Goal: Task Accomplishment & Management: Manage account settings

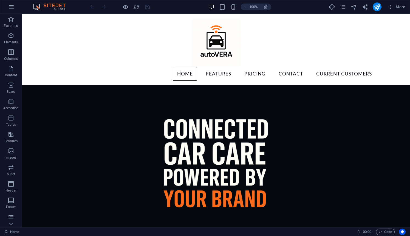
click at [345, 9] on icon "pages" at bounding box center [343, 7] width 6 height 6
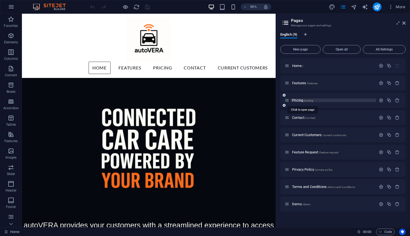
click at [304, 100] on span "Pricing /pricing" at bounding box center [302, 100] width 21 height 4
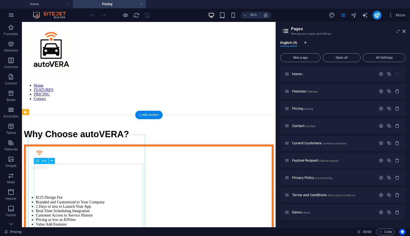
click at [69, 204] on div "$125 Design Fee Branded and Customized to Your Company 2 Days or less to Launch…" at bounding box center [162, 232] width 273 height 72
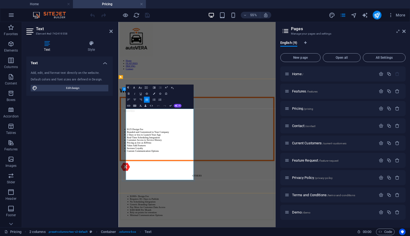
click at [155, 215] on li "$125 Design Fee" at bounding box center [267, 217] width 266 height 5
click at [177, 215] on li "$150 One-Time Design Fee" at bounding box center [267, 217] width 266 height 5
click at [178, 215] on li "$150 One-time Design Fee" at bounding box center [267, 217] width 266 height 5
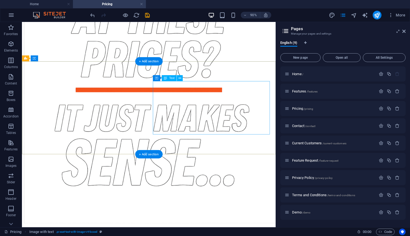
scroll to position [656, 0]
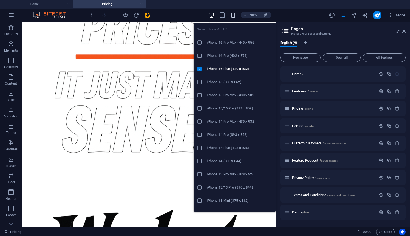
click at [233, 16] on icon "button" at bounding box center [233, 15] width 6 height 6
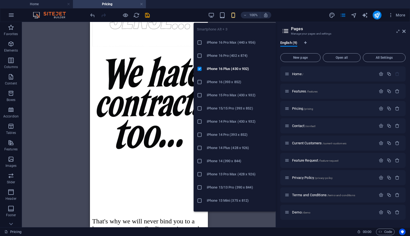
click at [205, 42] on div at bounding box center [202, 42] width 10 height 5
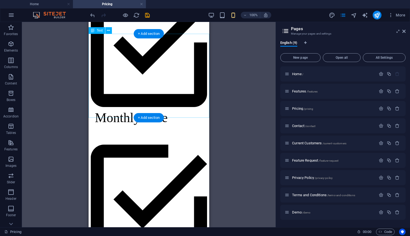
scroll to position [1052, 0]
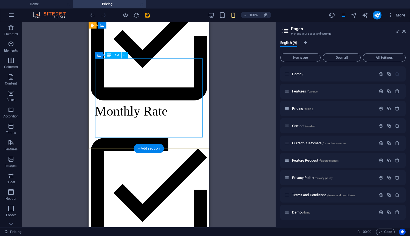
click at [161, 65] on div "Monthly Rate     No Contracts     2 Days to Launch" at bounding box center [149, 197] width 116 height 457
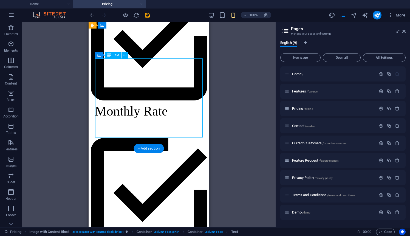
click at [119, 113] on div "Monthly Rate     No Contracts     2 Days to Launch" at bounding box center [149, 197] width 116 height 457
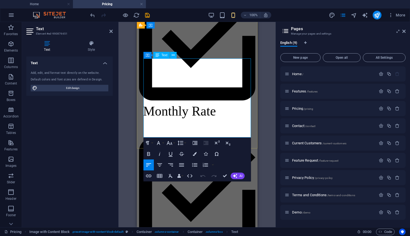
click at [172, 166] on icon "button" at bounding box center [170, 165] width 7 height 7
click at [151, 166] on icon "button" at bounding box center [148, 165] width 7 height 7
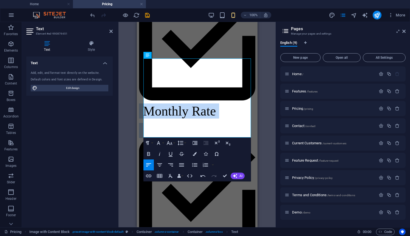
drag, startPoint x: 196, startPoint y: 129, endPoint x: 146, endPoint y: 70, distance: 77.5
click at [146, 70] on div "Monthly Rate     No Contracts     2 Days to Launch" at bounding box center [197, 197] width 116 height 457
click at [162, 165] on icon "button" at bounding box center [159, 165] width 7 height 7
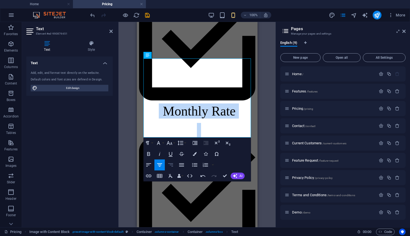
click at [169, 165] on icon "button" at bounding box center [170, 165] width 7 height 7
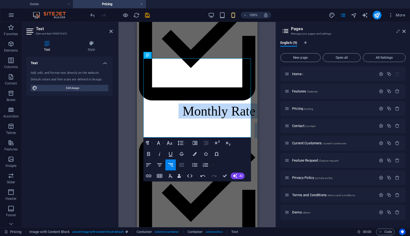
click at [182, 166] on icon "button" at bounding box center [181, 164] width 5 height 3
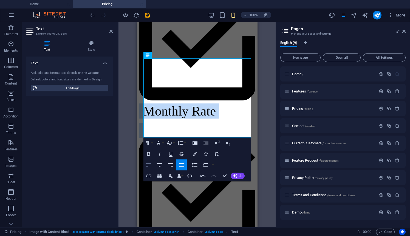
click at [148, 164] on icon "button" at bounding box center [148, 164] width 5 height 3
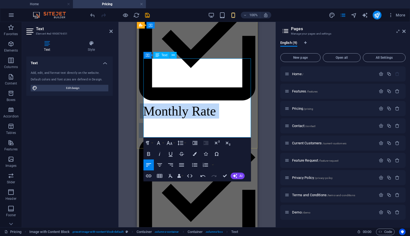
drag, startPoint x: 191, startPoint y: 130, endPoint x: 157, endPoint y: 66, distance: 72.9
click at [156, 66] on div "Monthly Rate     No Contracts     2 Days to Launch" at bounding box center [197, 197] width 116 height 457
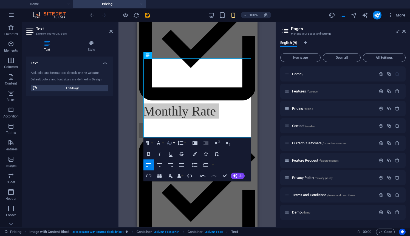
click at [171, 145] on icon "button" at bounding box center [169, 143] width 7 height 7
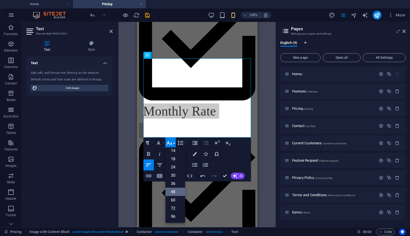
scroll to position [44, 0]
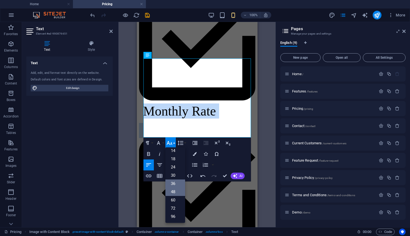
click at [175, 185] on link "36" at bounding box center [175, 183] width 20 height 8
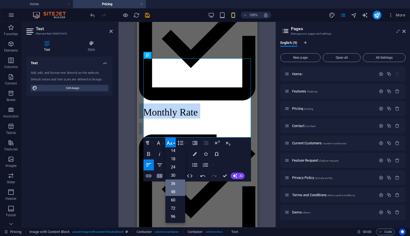
scroll to position [1023, 0]
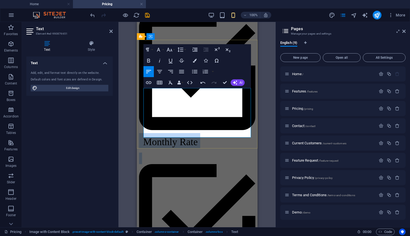
click at [148, 100] on icon at bounding box center [197, 72] width 116 height 116
click at [148, 164] on icon at bounding box center [197, 222] width 116 height 116
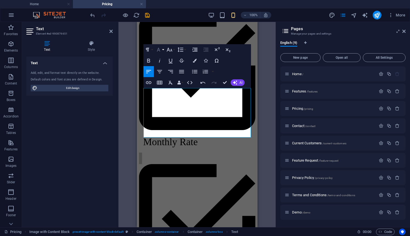
click at [162, 50] on button "Font Family" at bounding box center [159, 49] width 10 height 11
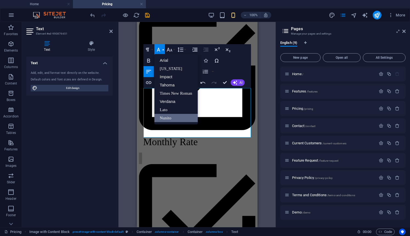
scroll to position [0, 0]
click at [169, 88] on link "Tahoma" at bounding box center [175, 85] width 43 height 8
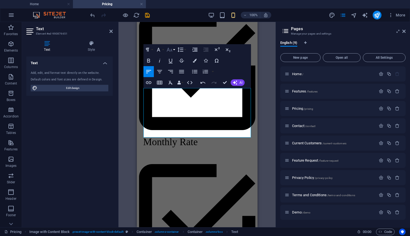
click at [171, 48] on icon "button" at bounding box center [169, 49] width 7 height 7
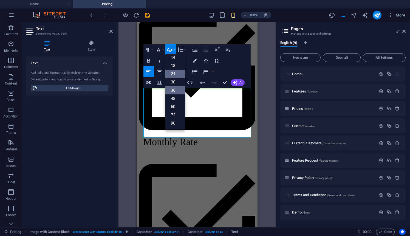
scroll to position [44, 0]
click at [175, 100] on link "48" at bounding box center [175, 98] width 20 height 8
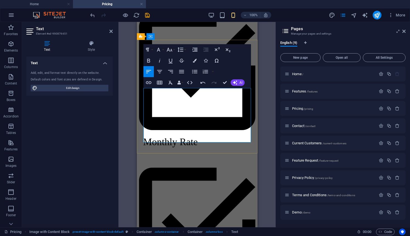
click at [169, 51] on icon "button" at bounding box center [169, 49] width 7 height 7
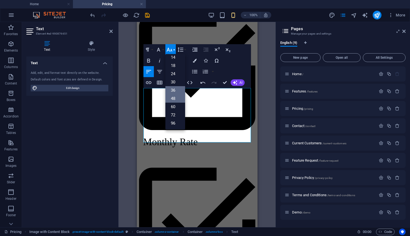
click at [175, 97] on link "48" at bounding box center [175, 98] width 20 height 8
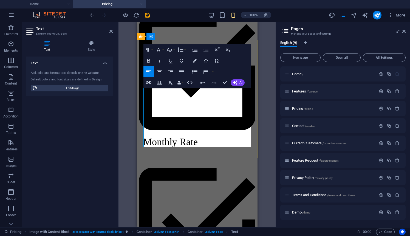
click at [204, 153] on p "No Contracts" at bounding box center [197, 228] width 116 height 150
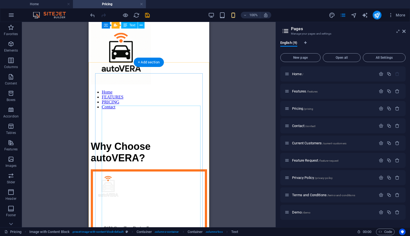
scroll to position [0, 0]
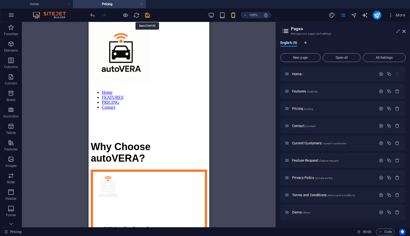
click at [149, 18] on icon "save" at bounding box center [147, 15] width 6 height 6
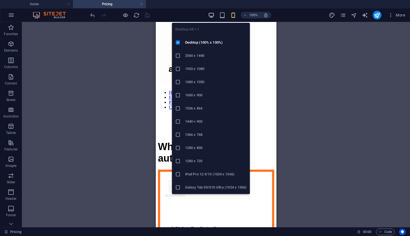
click at [212, 16] on icon "button" at bounding box center [211, 15] width 6 height 6
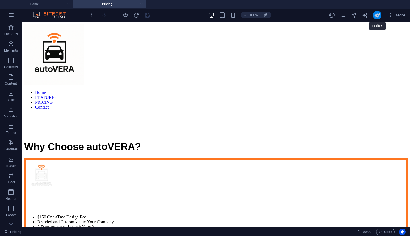
click at [377, 16] on icon "publish" at bounding box center [377, 15] width 6 height 6
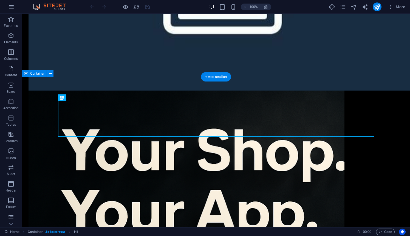
scroll to position [897, 0]
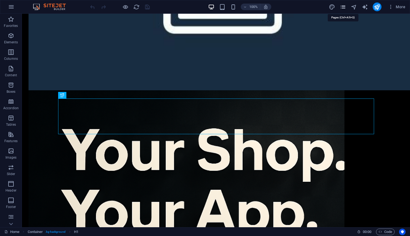
click at [342, 6] on icon "pages" at bounding box center [343, 7] width 6 height 6
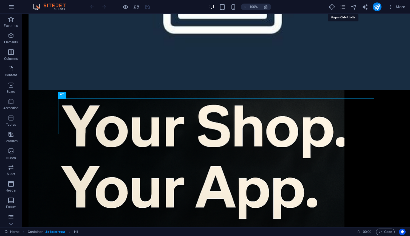
scroll to position [887, 0]
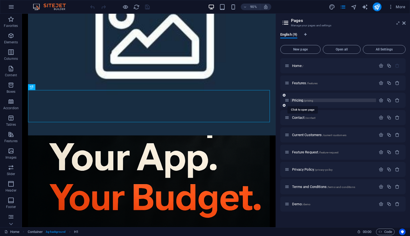
click at [297, 101] on span "Pricing /pricing" at bounding box center [302, 100] width 21 height 4
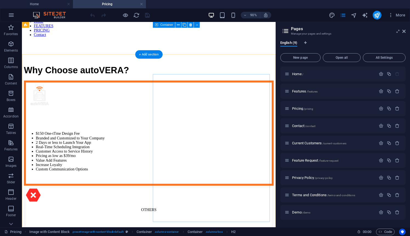
scroll to position [53, 0]
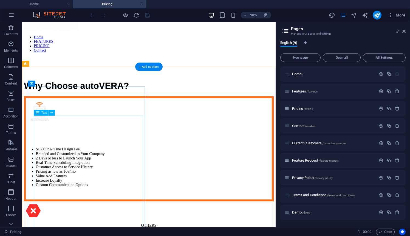
click at [77, 148] on div "$150 One-tTme Design Fee Branded and Customized to Your Company 2 Days or less …" at bounding box center [162, 178] width 273 height 72
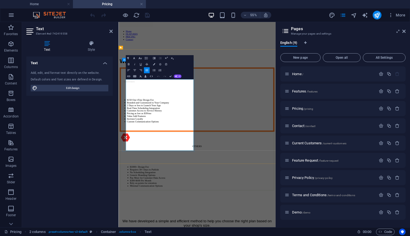
click at [177, 161] on li "$150 One-tTme Design Fee" at bounding box center [267, 163] width 266 height 5
click at [193, 196] on li "Value Add Features" at bounding box center [267, 193] width 266 height 5
drag, startPoint x: 214, startPoint y: 164, endPoint x: 178, endPoint y: 162, distance: 35.7
click at [178, 166] on li "Branded and Customized to Your Company" at bounding box center [267, 168] width 266 height 5
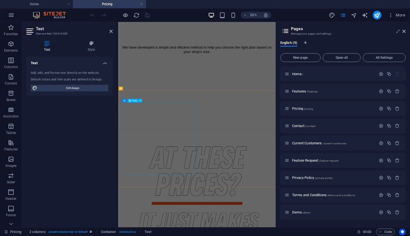
scroll to position [505, 0]
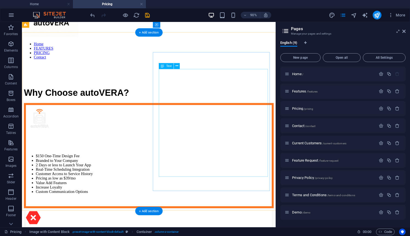
scroll to position [0, 0]
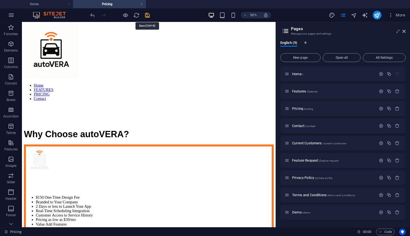
click at [146, 15] on icon "save" at bounding box center [147, 15] width 6 height 6
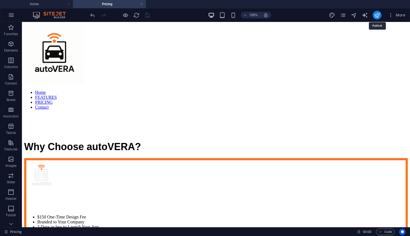
click at [379, 15] on icon "publish" at bounding box center [377, 15] width 6 height 6
